Goal: Answer question/provide support

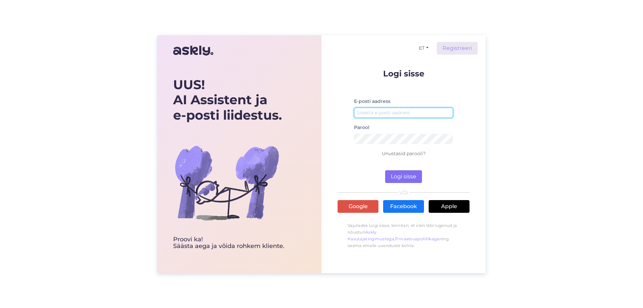
type input "info@gospa.ee"
click at [410, 174] on button "Logi sisse" at bounding box center [403, 176] width 37 height 13
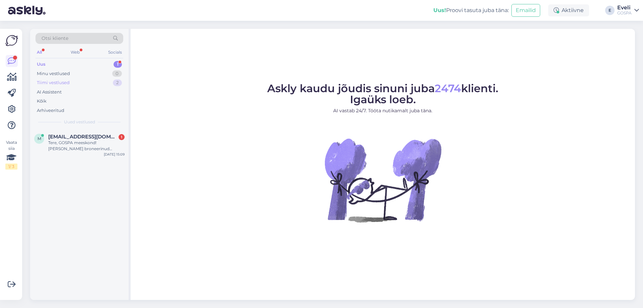
click at [61, 81] on div "Tiimi vestlused" at bounding box center [53, 82] width 33 height 7
click at [68, 66] on div "Uus 1" at bounding box center [79, 64] width 88 height 9
click at [75, 143] on div "Tere, kas teil on promo koodi, mida jagada" at bounding box center [86, 146] width 76 height 12
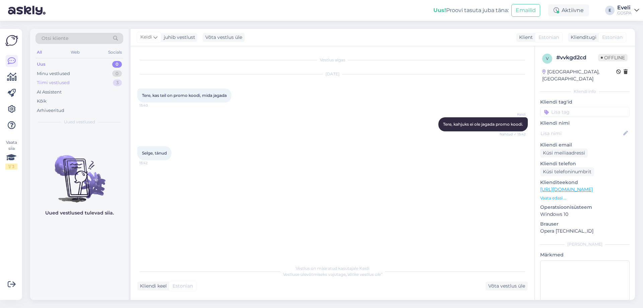
click at [55, 84] on div "Tiimi vestlused" at bounding box center [53, 82] width 33 height 7
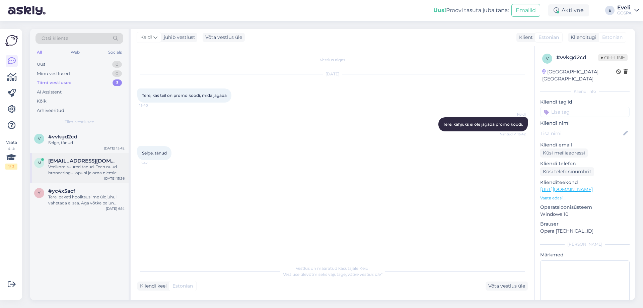
click at [67, 168] on div "Veelkord suured tanud. Teen nuud broneeringu lopuni ja oma niemle" at bounding box center [86, 170] width 76 height 12
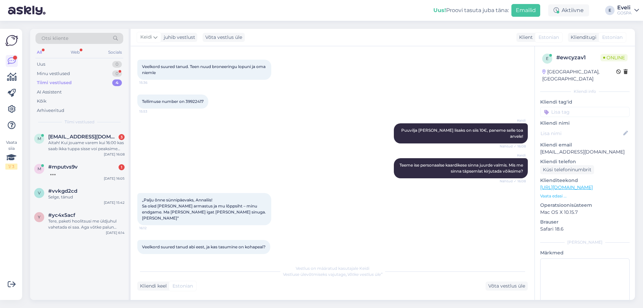
scroll to position [455, 0]
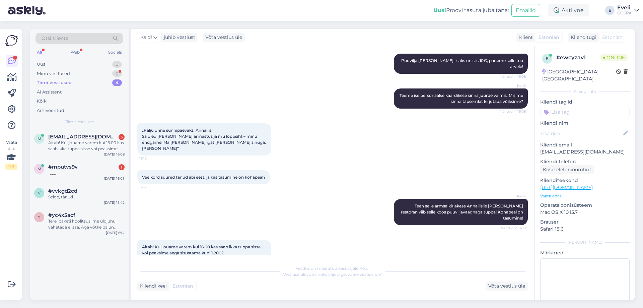
click at [625, 11] on div "GOSPA" at bounding box center [624, 12] width 14 height 5
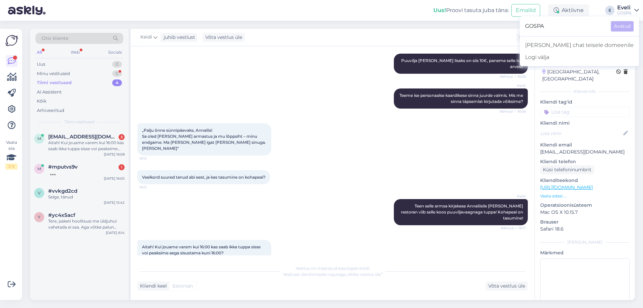
click at [537, 52] on div "e # ewcyzav1 Online Estonia, Tartu Kliendi info Kliendi tag'id Kliendi nimi Kli…" at bounding box center [585, 187] width 100 height 282
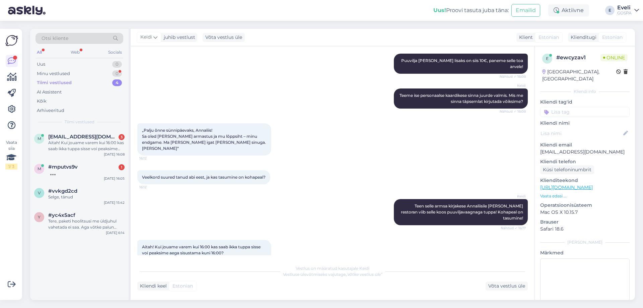
click at [618, 9] on div "Eveli" at bounding box center [624, 7] width 14 height 5
drag, startPoint x: 580, startPoint y: 57, endPoint x: 322, endPoint y: 8, distance: 263.4
click at [580, 57] on div "Logi välja" at bounding box center [578, 57] width 119 height 12
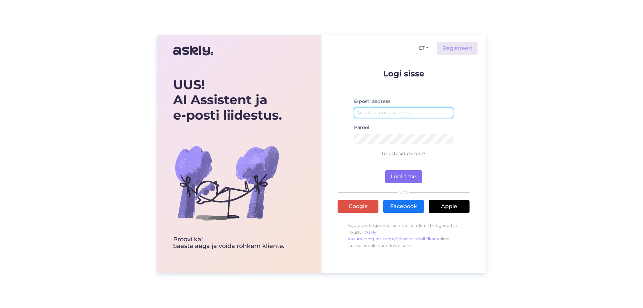
type input "[EMAIL_ADDRESS][DOMAIN_NAME]"
click at [414, 178] on button "Logi sisse" at bounding box center [403, 176] width 37 height 13
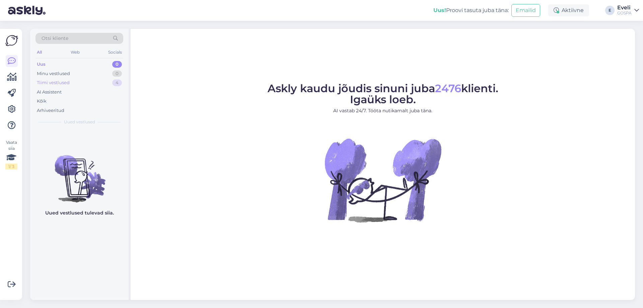
click at [84, 83] on div "Tiimi vestlused 4" at bounding box center [79, 82] width 88 height 9
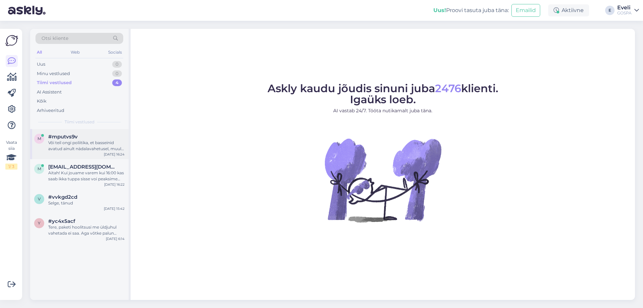
click at [70, 144] on div "Või teil ongi poliitika, et basseinid avatud ainult nädalavahetusel, muul ajal …" at bounding box center [86, 146] width 76 height 12
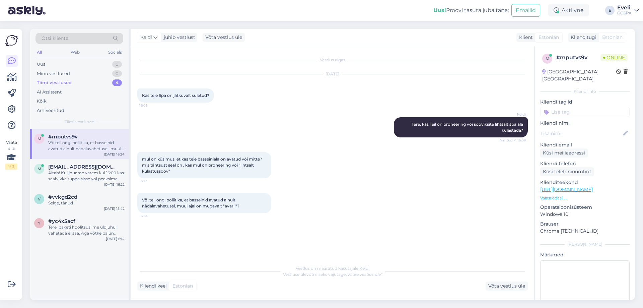
click at [407, 218] on div "Või teil ongi poliitika, et basseinid avatud ainult nädalavahetusel, muul ajal …" at bounding box center [332, 202] width 390 height 35
click at [627, 14] on div "GOSPA" at bounding box center [624, 12] width 14 height 5
click at [575, 56] on div "Logi välja" at bounding box center [578, 57] width 119 height 12
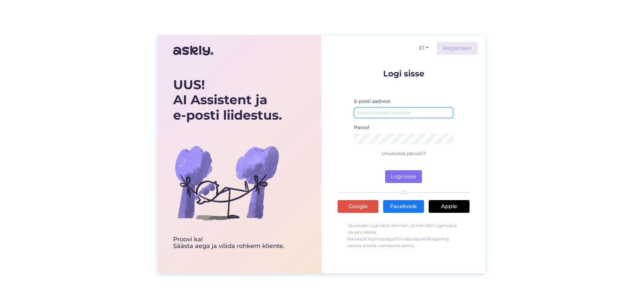
type input "[EMAIL_ADDRESS][DOMAIN_NAME]"
click at [413, 174] on button "Logi sisse" at bounding box center [403, 176] width 37 height 13
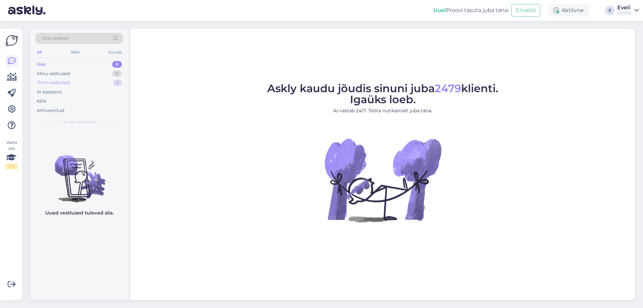
click at [74, 83] on div "Tiimi vestlused 2" at bounding box center [79, 82] width 88 height 9
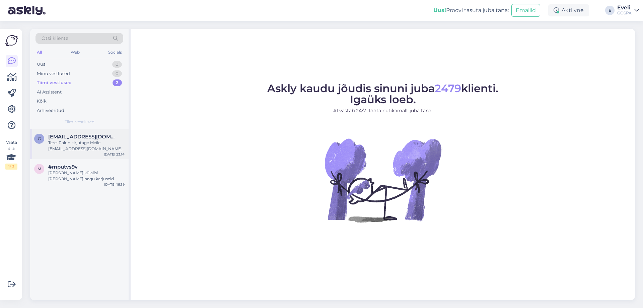
click at [76, 145] on div "Tere! Palun kirjutage Meile [EMAIL_ADDRESS][DOMAIN_NAME] [PERSON_NAME] Teile ed…" at bounding box center [86, 146] width 76 height 12
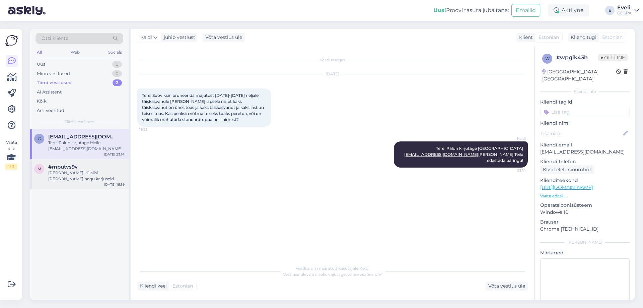
click at [84, 176] on div "Saadate oma külalisi mööda linna nagu kerjuseid kuhugi võõrastesse basseinidess…" at bounding box center [86, 176] width 76 height 12
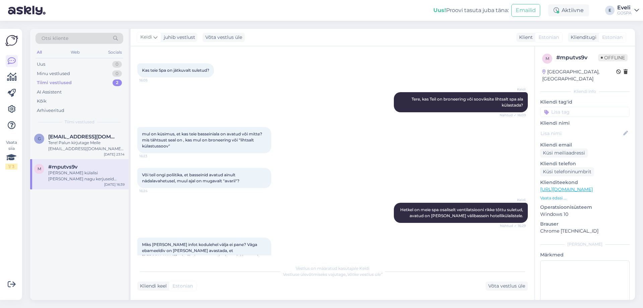
scroll to position [9, 0]
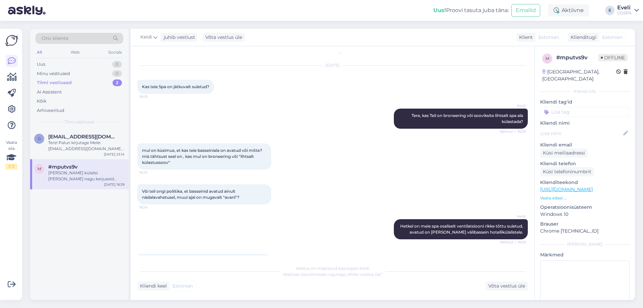
click at [74, 177] on div "Saadate oma külalisi mööda linna nagu kerjuseid kuhugi võõrastesse basseinidess…" at bounding box center [86, 176] width 76 height 12
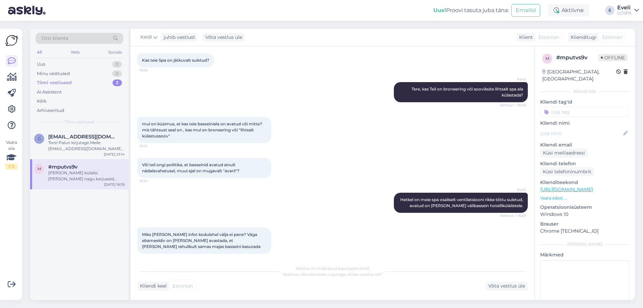
scroll to position [76, 0]
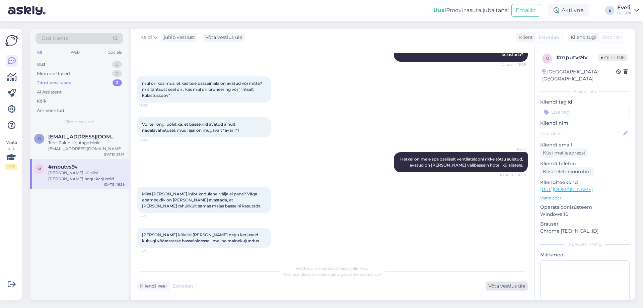
click at [508, 285] on div "Võta vestlus üle" at bounding box center [506, 285] width 42 height 9
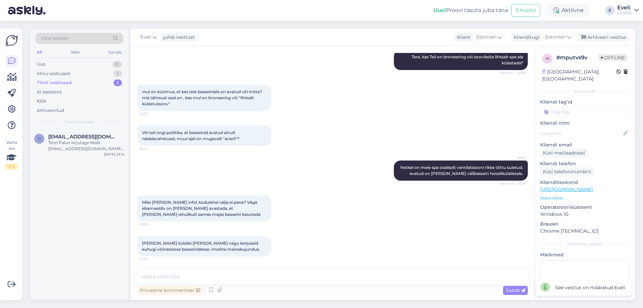
click at [348, 286] on div "Privaatne kommentaar Saada" at bounding box center [332, 289] width 390 height 13
click at [349, 279] on textarea at bounding box center [332, 276] width 390 height 14
click at [615, 39] on div "Arhiveeri vestlus" at bounding box center [603, 37] width 52 height 9
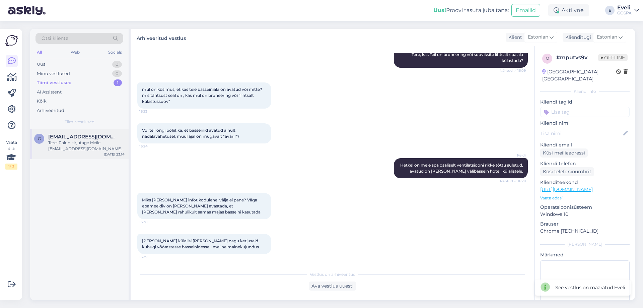
click at [78, 137] on span "gailetamme@gmail.com" at bounding box center [83, 137] width 70 height 6
